Goal: Download file/media

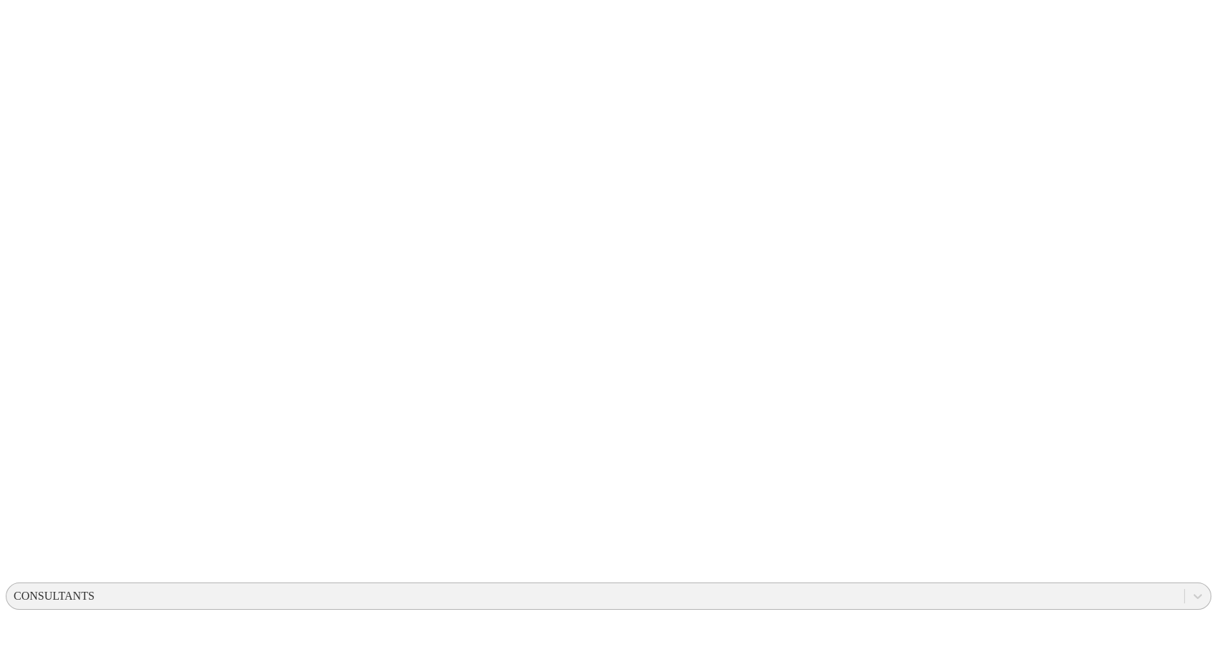
click at [95, 589] on div "CONSULTANTS" at bounding box center [54, 595] width 81 height 13
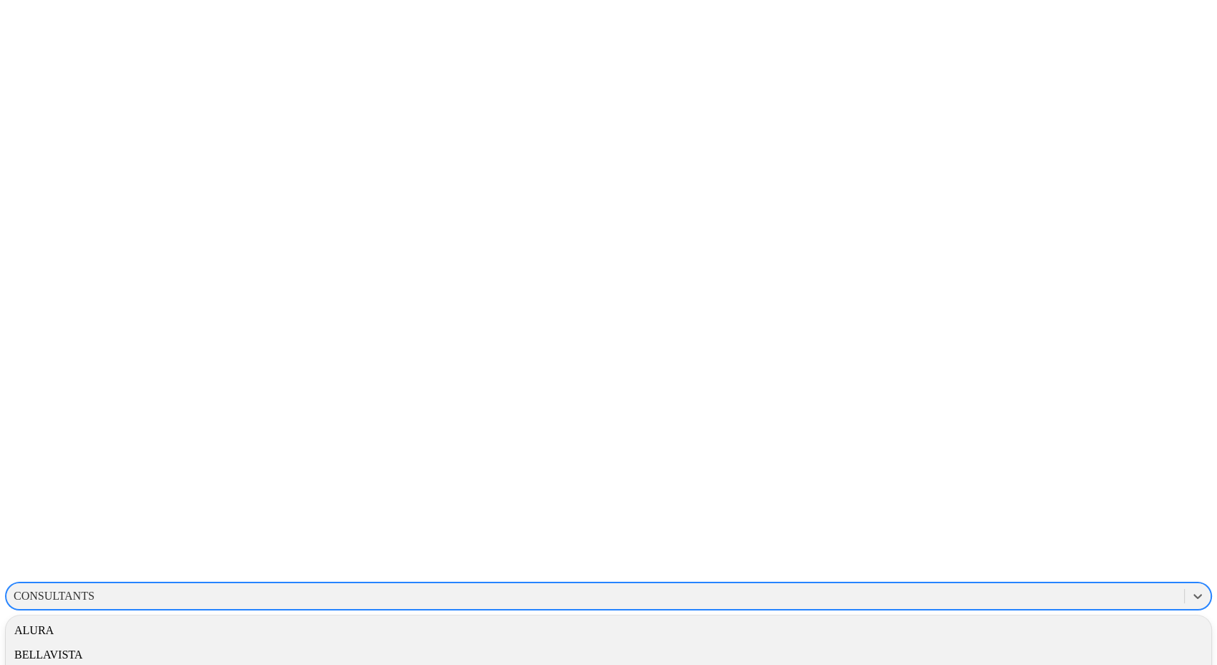
click at [95, 589] on div "CONSULTANTS" at bounding box center [54, 595] width 81 height 13
click at [119, 589] on div "CEBAINTELIGENTE" at bounding box center [66, 595] width 105 height 13
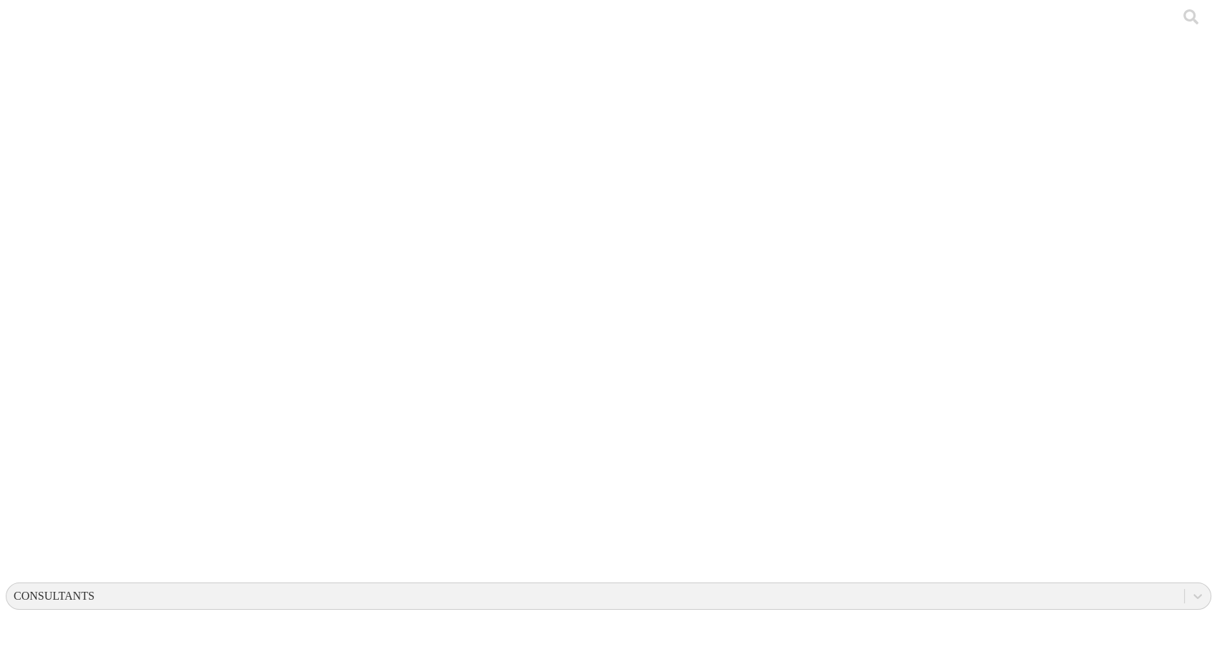
drag, startPoint x: 56, startPoint y: 30, endPoint x: 35, endPoint y: 23, distance: 22.0
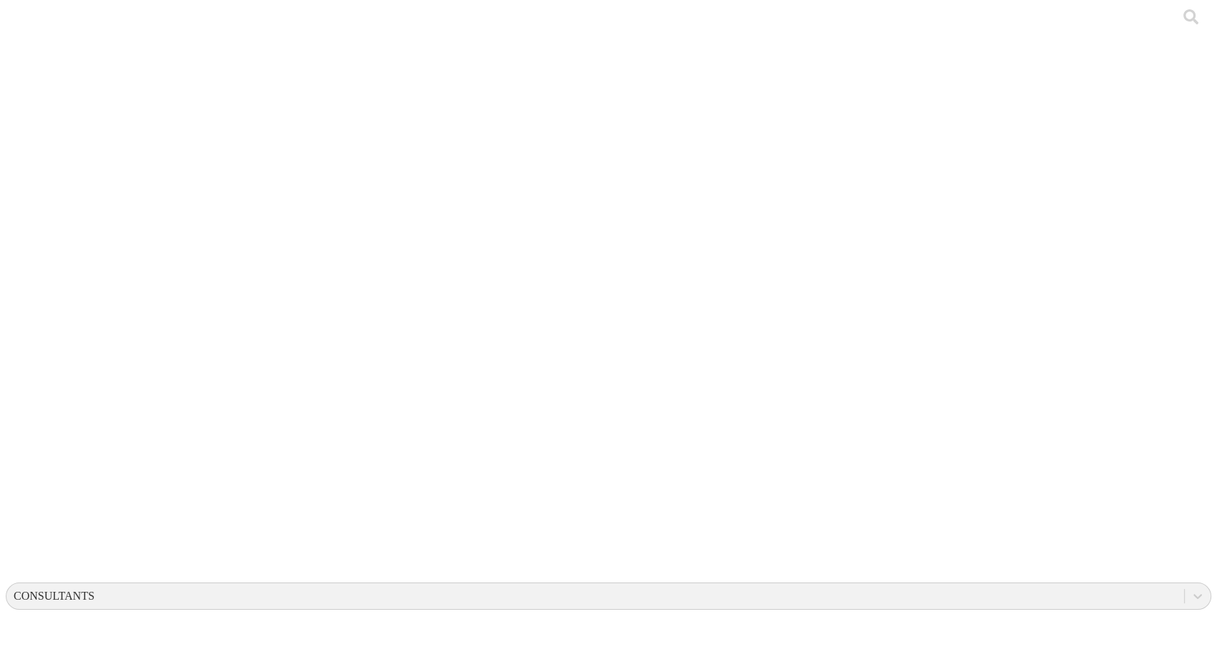
click at [34, 23] on icon at bounding box center [28, 292] width 44 height 573
click at [95, 589] on div "CONSULTANTS" at bounding box center [54, 595] width 81 height 13
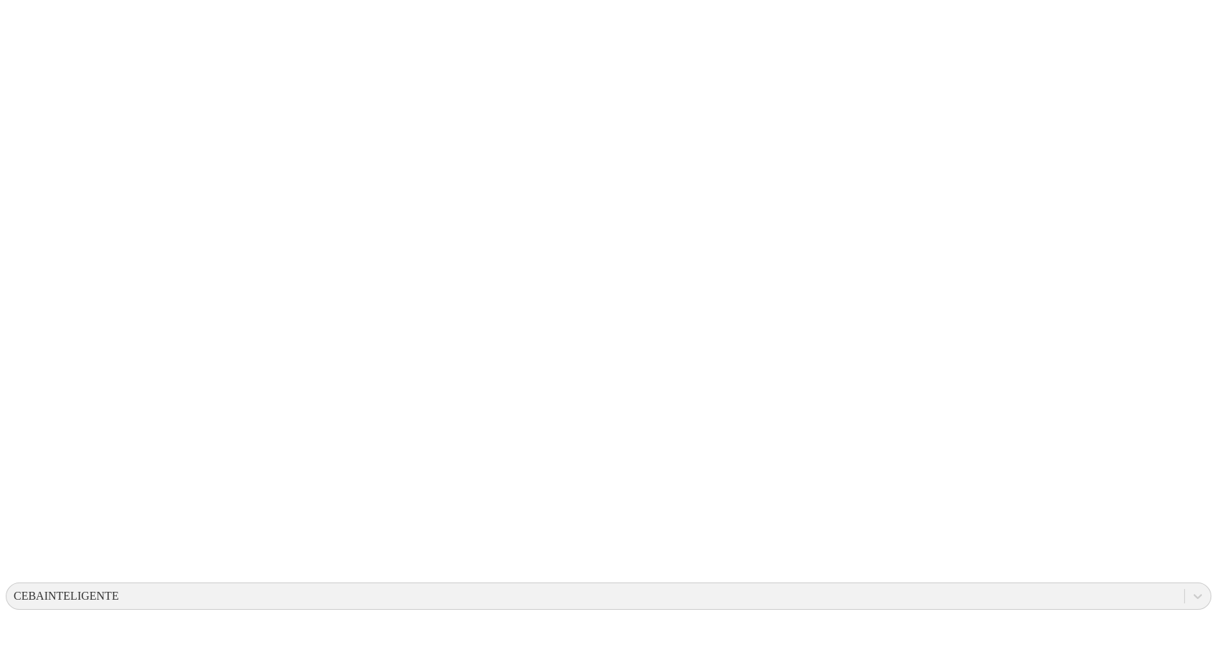
click at [29, 270] on icon at bounding box center [28, 292] width 44 height 44
click at [119, 589] on div "CEBAINTELIGENTE" at bounding box center [66, 595] width 105 height 13
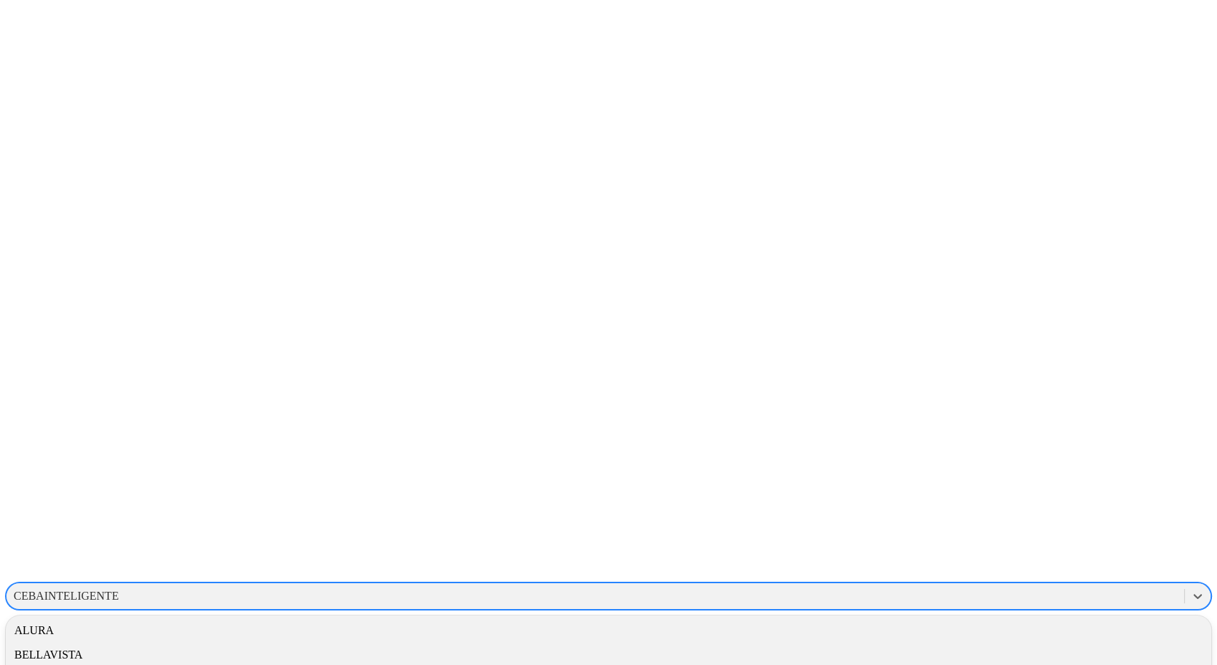
click at [1040, 618] on div "ALURA" at bounding box center [609, 630] width 1206 height 24
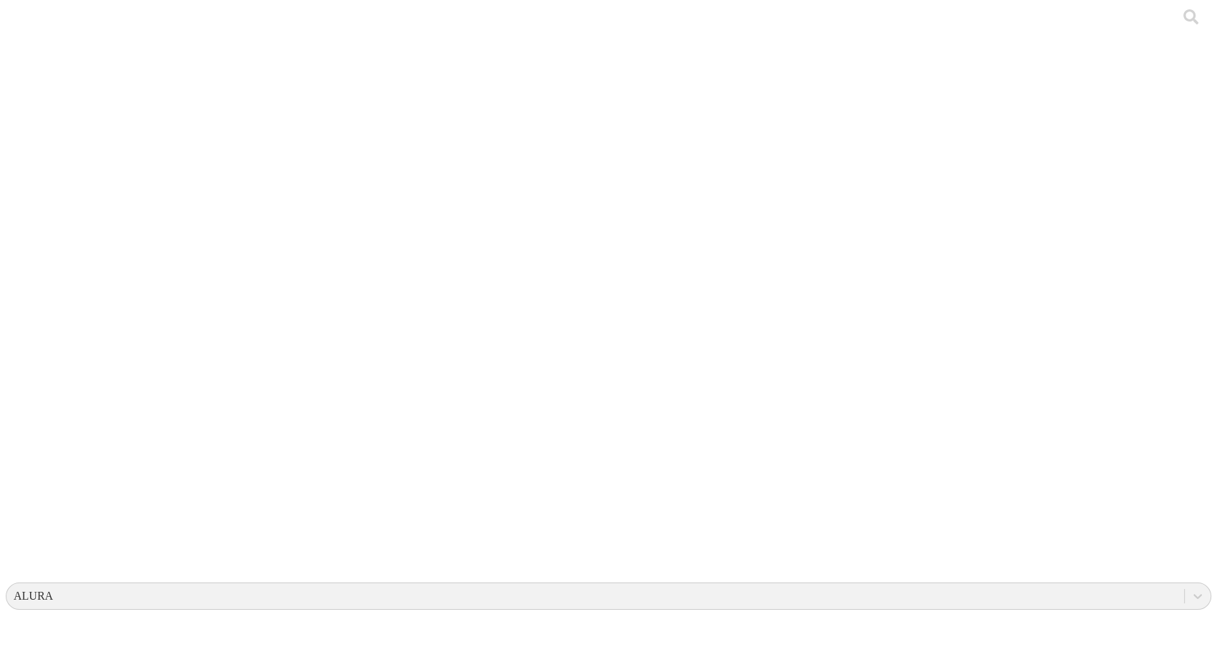
click at [181, 177] on div at bounding box center [614, 332] width 1217 height 665
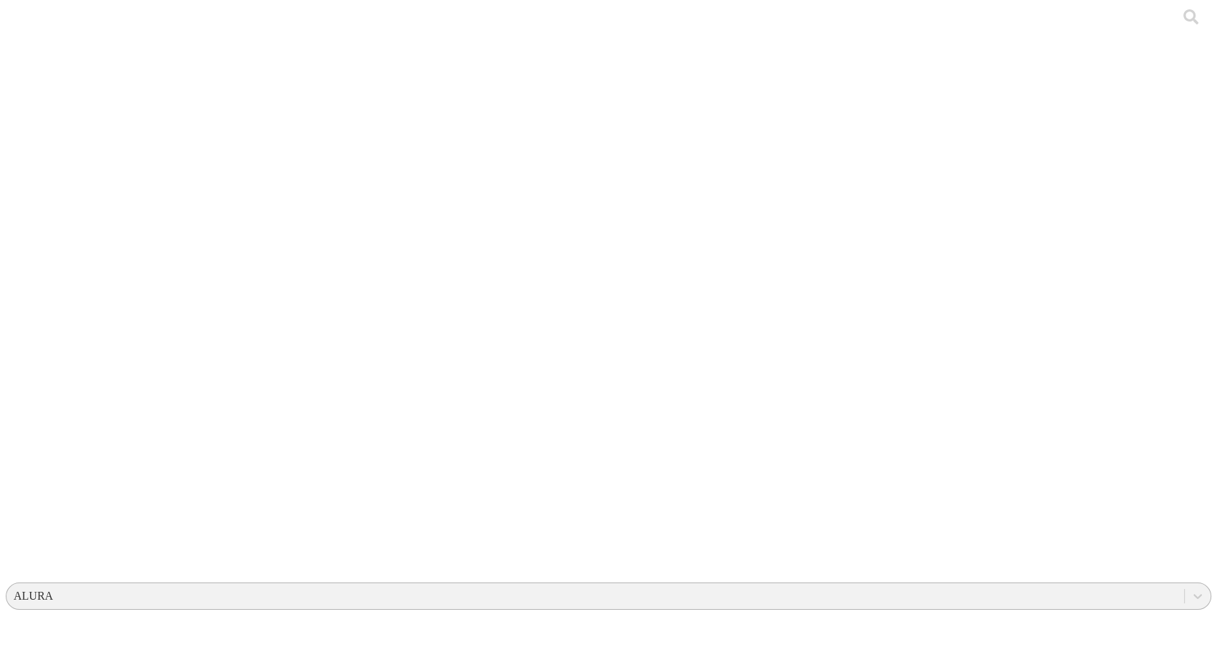
click at [53, 589] on div "ALURA" at bounding box center [33, 595] width 39 height 13
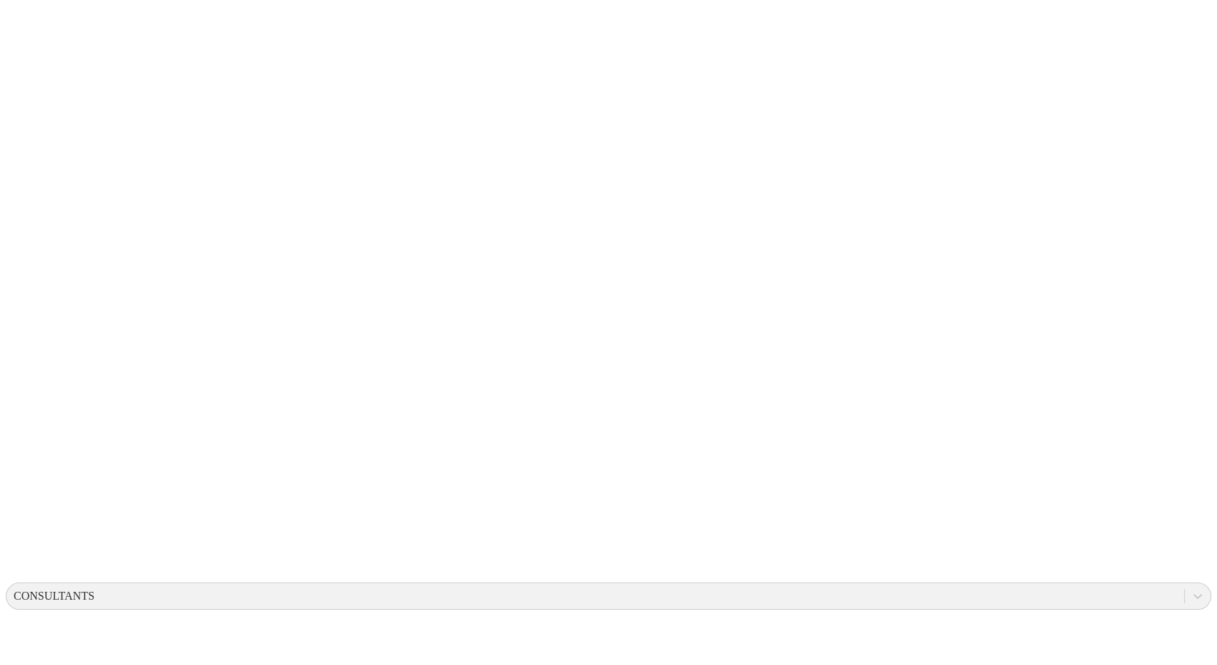
click at [29, 15] on icon at bounding box center [28, 292] width 44 height 573
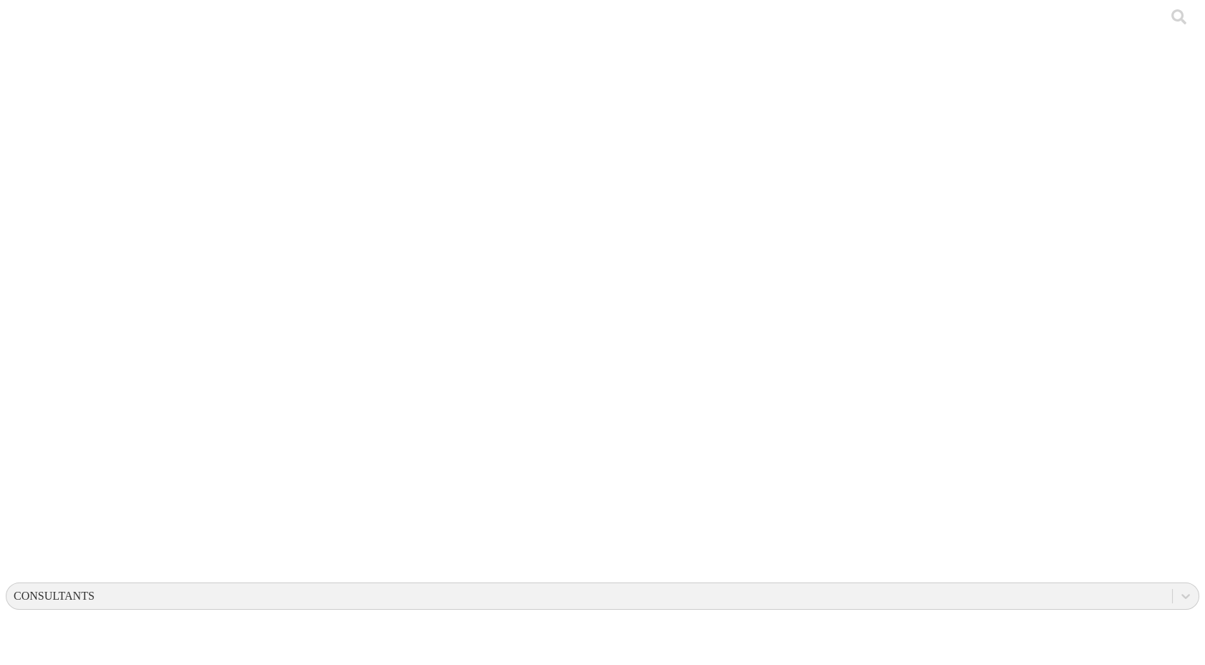
drag, startPoint x: 287, startPoint y: 118, endPoint x: 440, endPoint y: 118, distance: 153.4
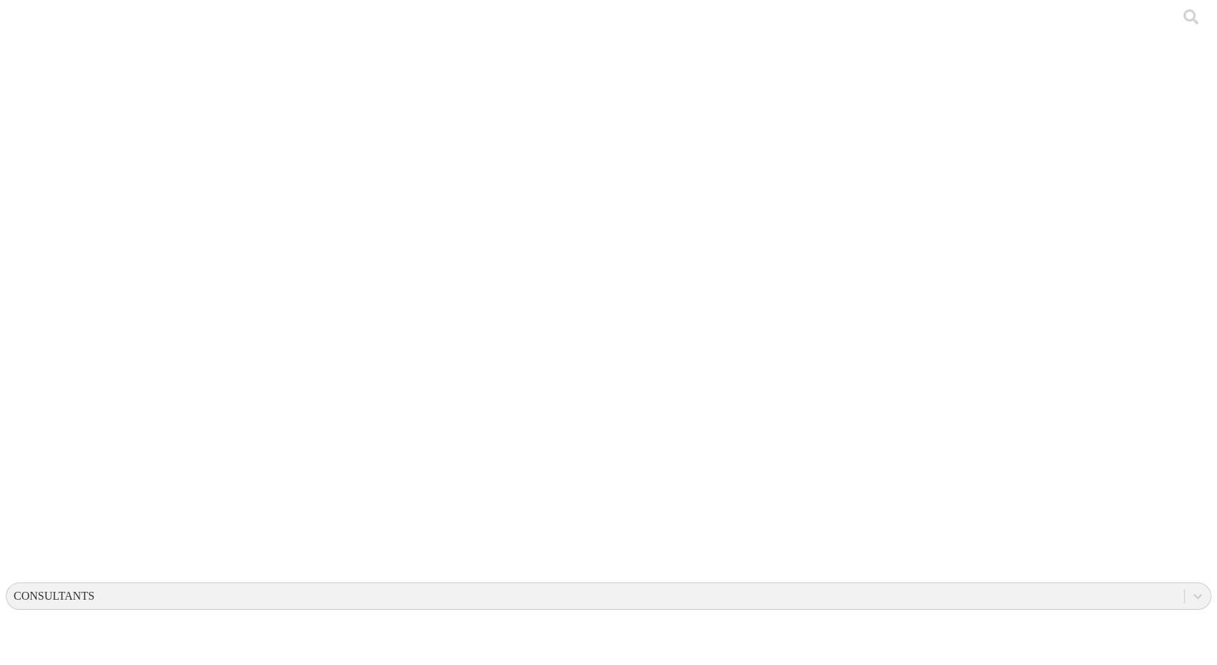
click at [34, 32] on icon at bounding box center [28, 292] width 44 height 573
click at [33, 24] on icon at bounding box center [28, 292] width 44 height 573
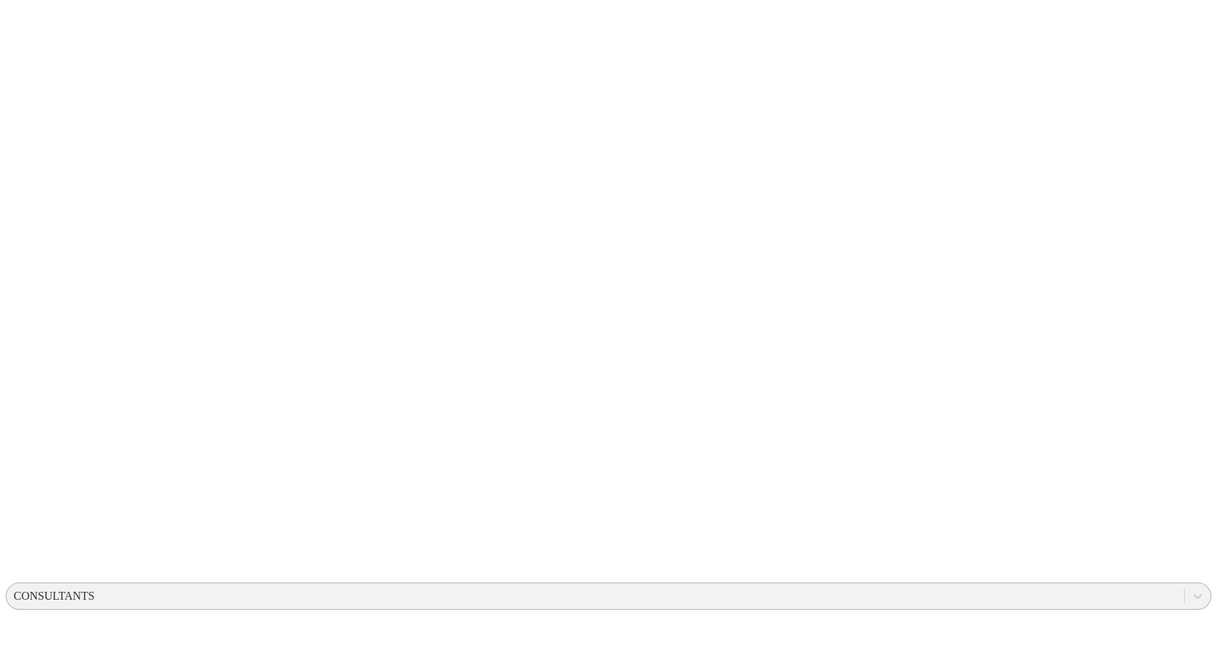
click at [95, 589] on div "CONSULTANTS" at bounding box center [54, 595] width 81 height 13
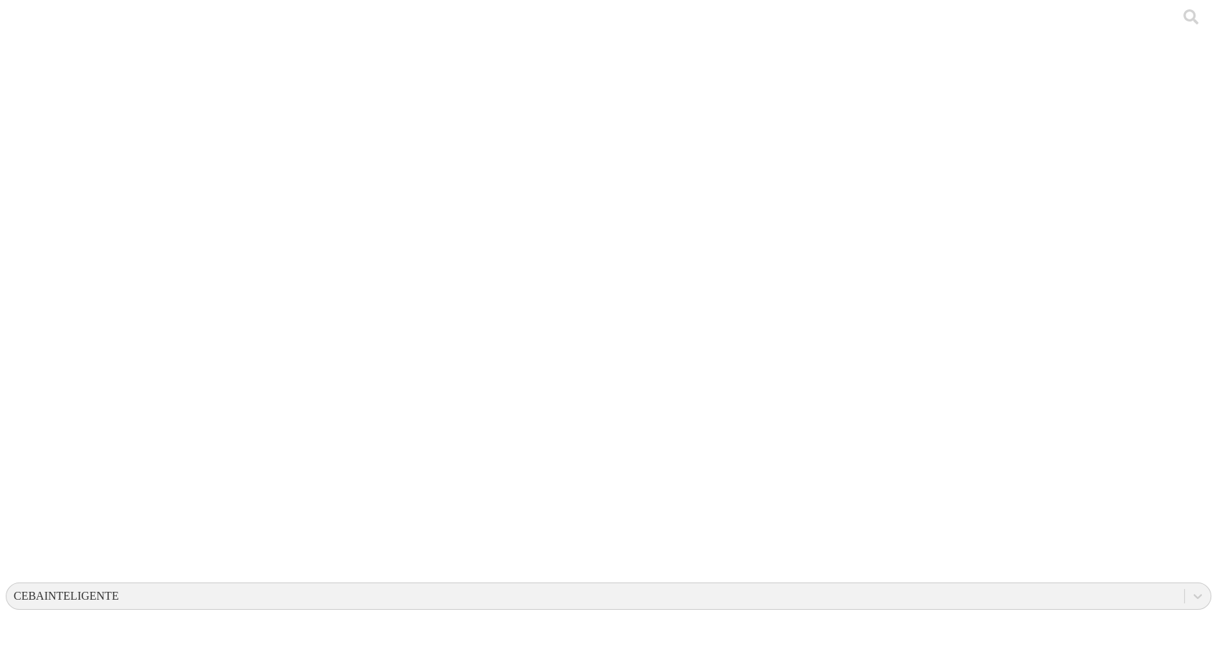
click at [27, 33] on icon at bounding box center [28, 292] width 44 height 573
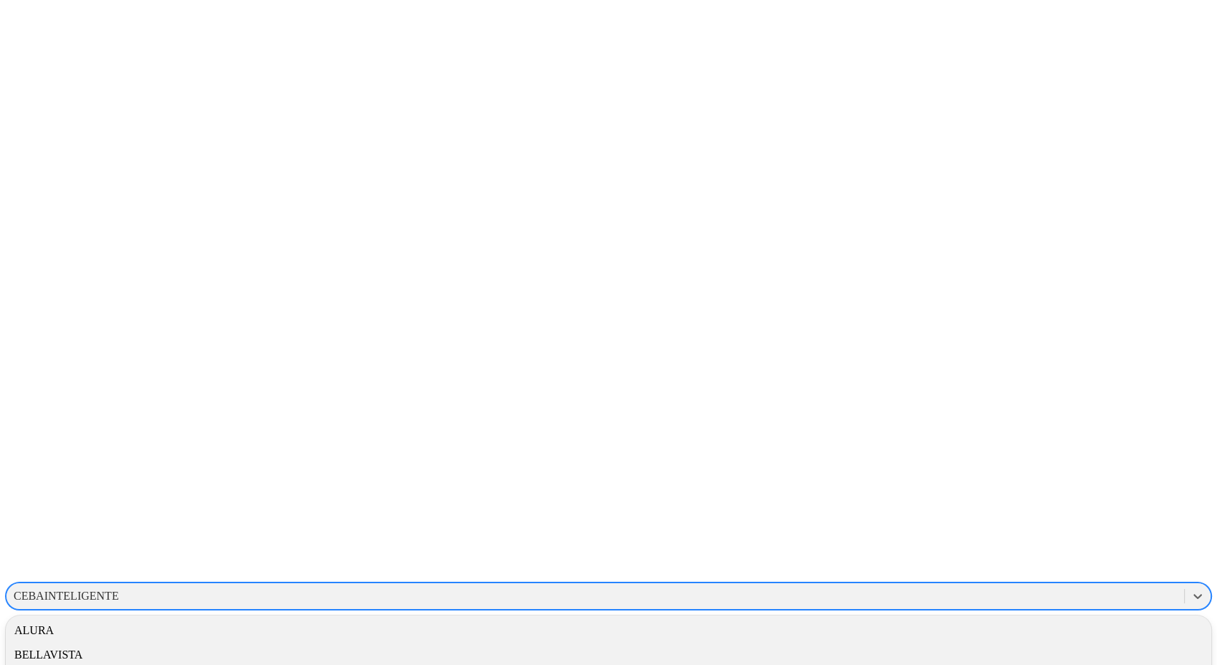
click at [119, 589] on div "CEBAINTELIGENTE" at bounding box center [66, 595] width 105 height 13
click at [1047, 618] on div "ALURA" at bounding box center [609, 630] width 1206 height 24
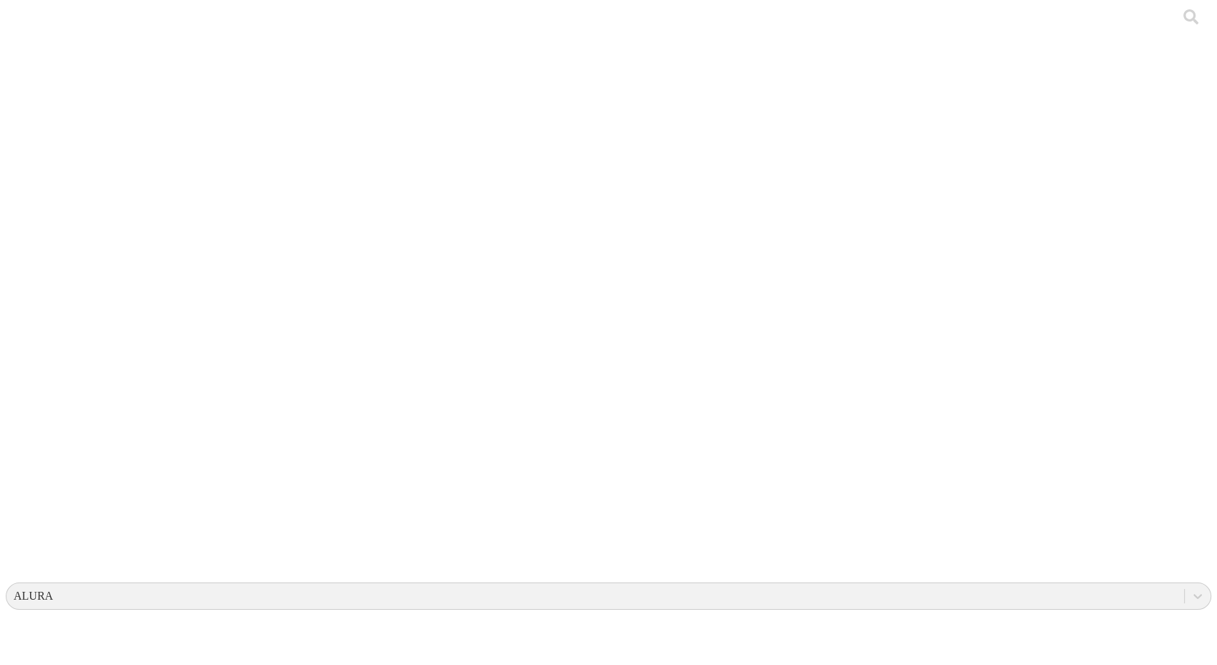
click at [53, 589] on div "ALURA" at bounding box center [33, 595] width 39 height 13
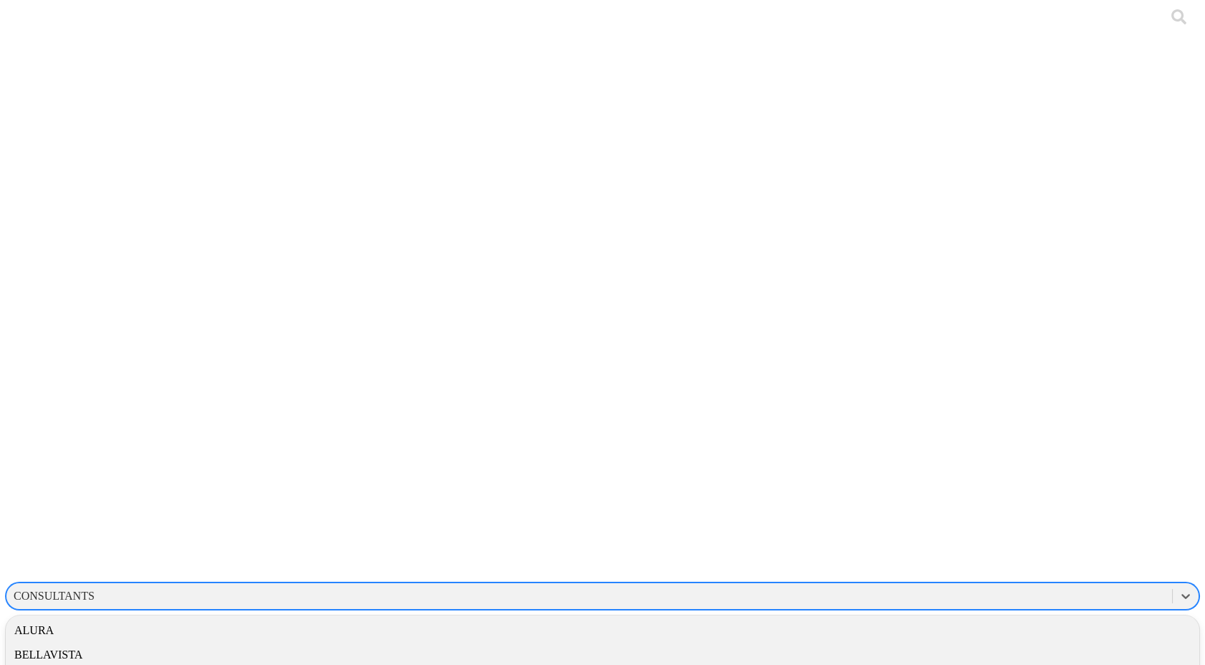
click at [95, 589] on div "CONSULTANTS" at bounding box center [54, 595] width 81 height 13
click at [1013, 642] on div "BELLAVISTA" at bounding box center [603, 654] width 1194 height 24
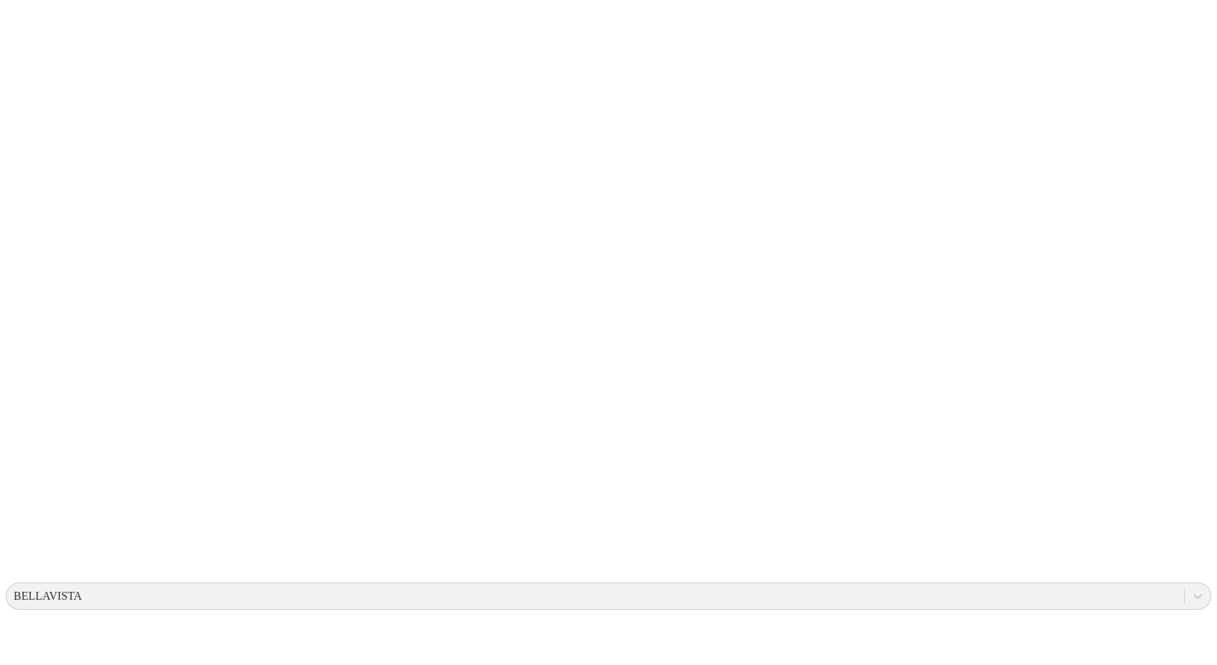
click at [227, 181] on div at bounding box center [614, 332] width 1217 height 665
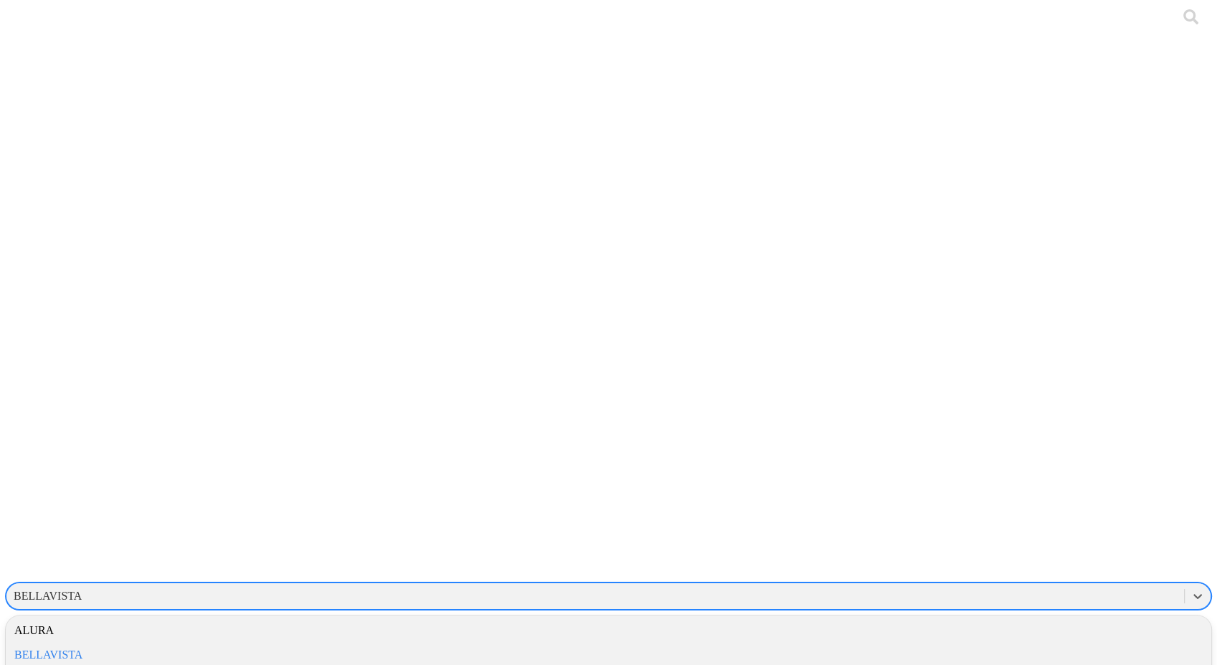
click at [82, 589] on div "BELLAVISTA" at bounding box center [48, 595] width 68 height 13
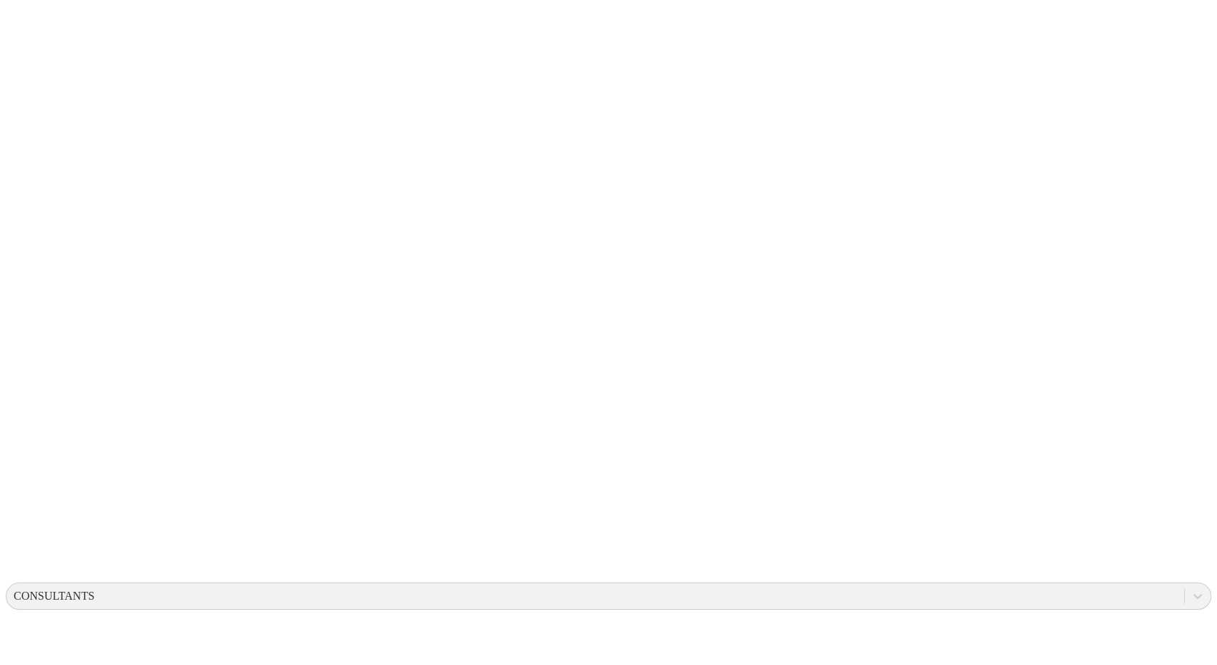
click at [19, 24] on icon at bounding box center [28, 292] width 44 height 573
click at [95, 589] on div "CONSULTANTS" at bounding box center [54, 595] width 81 height 13
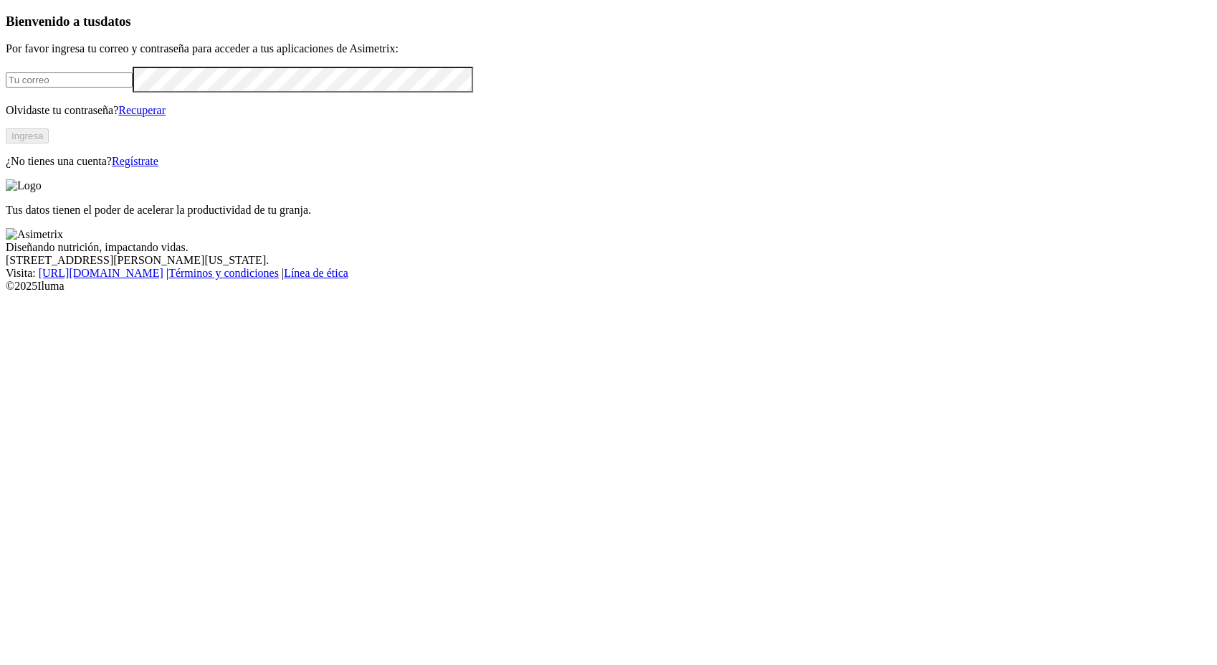
type input "[PERSON_NAME][EMAIL_ADDRESS][PERSON_NAME][DOMAIN_NAME]"
click at [246, 168] on div "Bienvenido a tus datos Por favor ingresa tu correo y contraseña para acceder a …" at bounding box center [609, 91] width 1206 height 155
click at [49, 143] on button "Ingresa" at bounding box center [27, 135] width 43 height 15
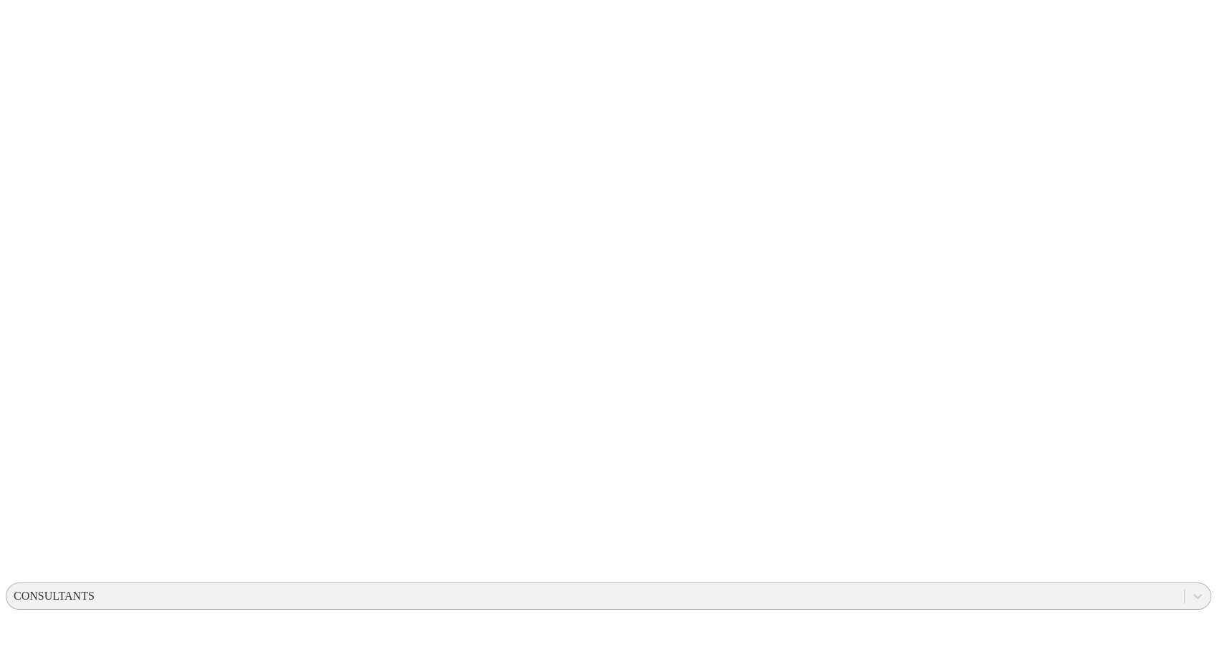
click at [942, 585] on div "CONSULTANTS" at bounding box center [595, 596] width 1178 height 22
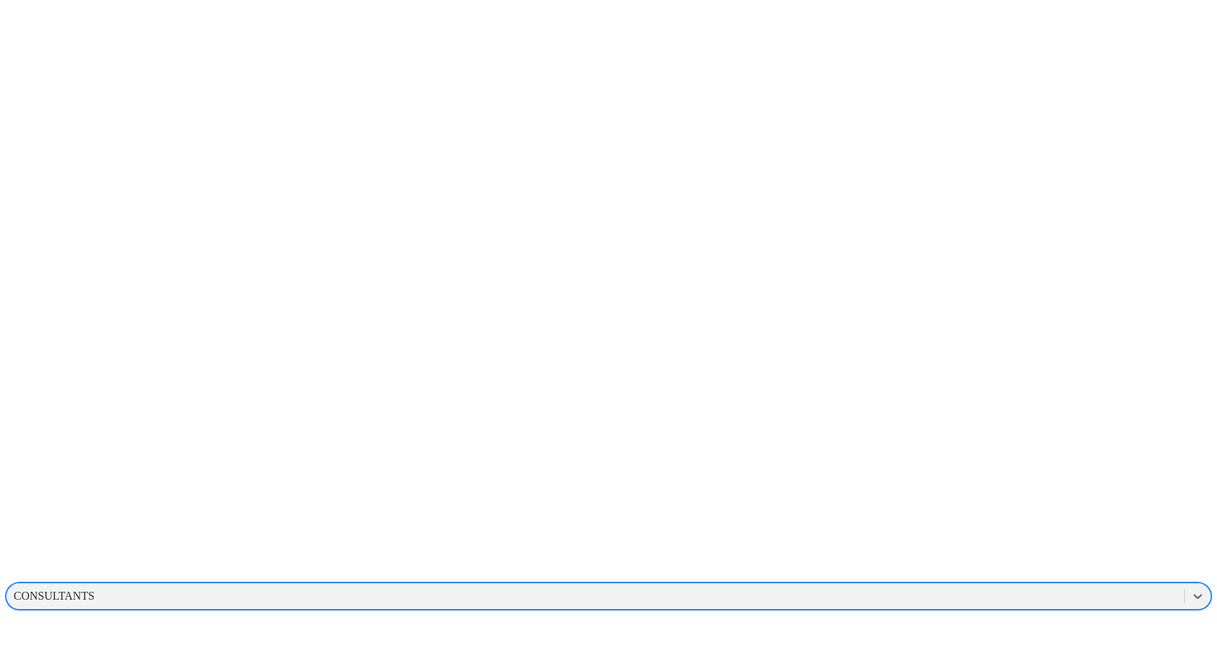
click at [942, 585] on div "CONSULTANTS" at bounding box center [595, 596] width 1178 height 22
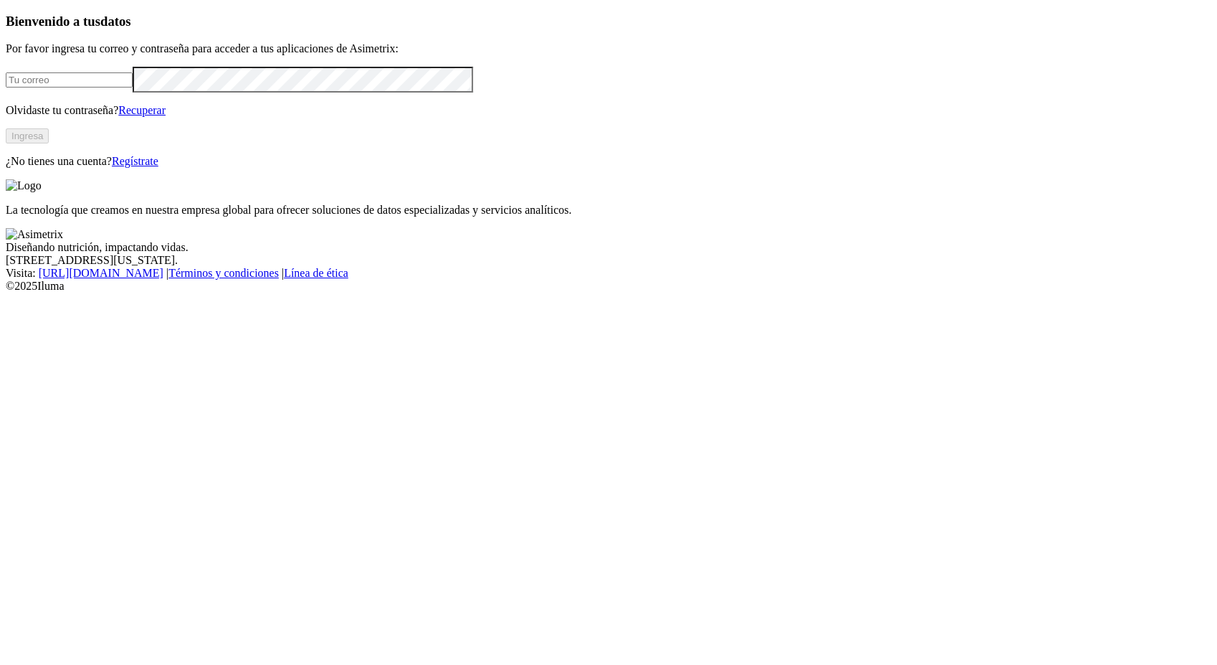
type input "[PERSON_NAME][EMAIL_ADDRESS][PERSON_NAME][DOMAIN_NAME]"
click at [49, 143] on button "Ingresa" at bounding box center [27, 135] width 43 height 15
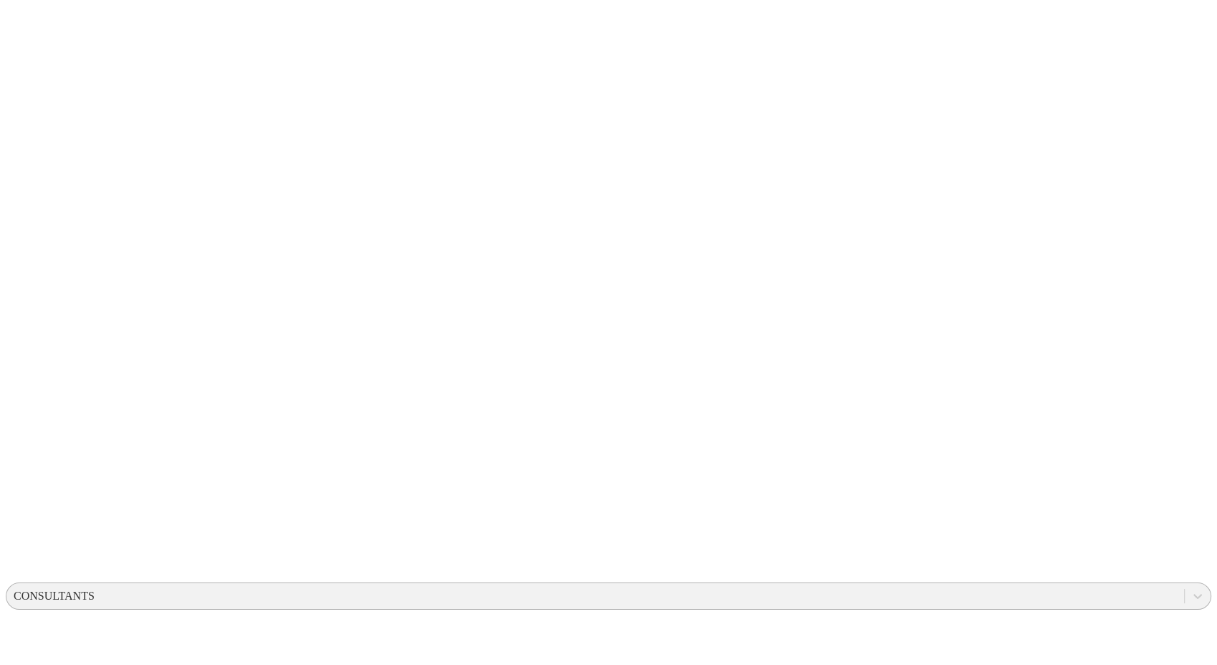
click at [910, 585] on div "CONSULTANTS" at bounding box center [595, 596] width 1178 height 22
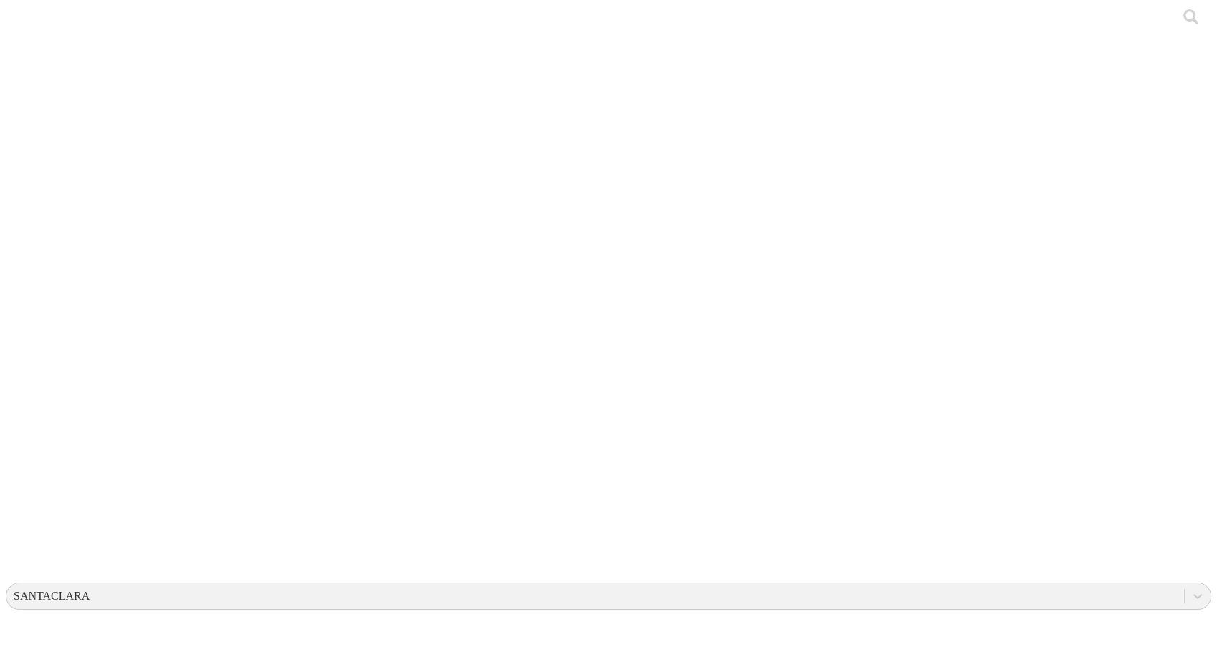
click at [201, 173] on div at bounding box center [614, 332] width 1217 height 665
